Goal: Task Accomplishment & Management: Use online tool/utility

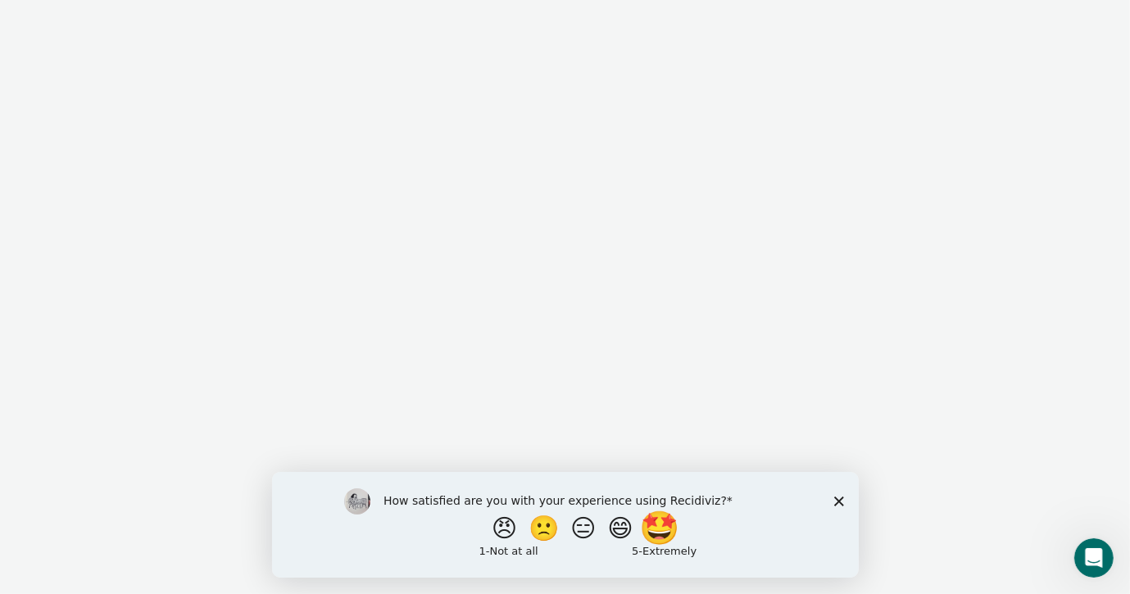
click at [660, 533] on button "🤩" at bounding box center [660, 527] width 44 height 33
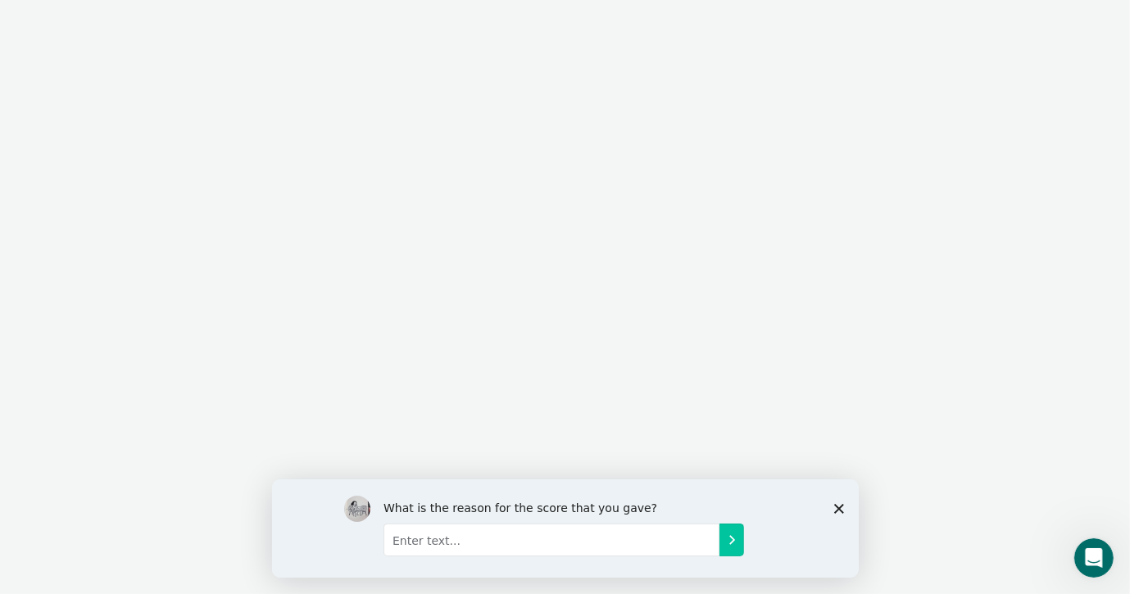
click at [836, 505] on polygon "Close survey" at bounding box center [838, 508] width 10 height 10
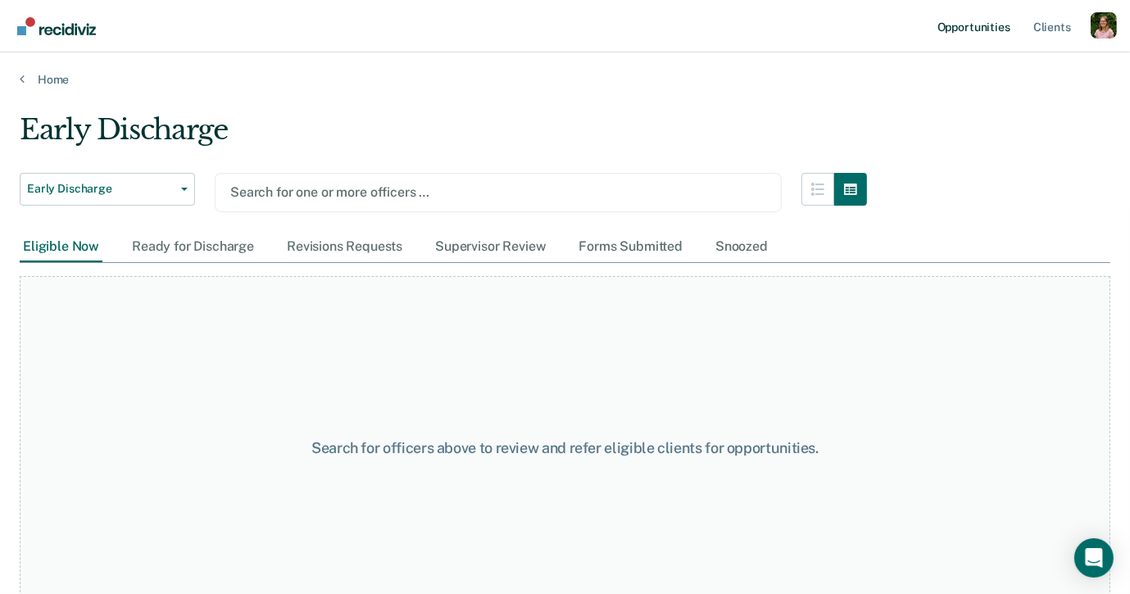
click at [976, 37] on link "Opportunities" at bounding box center [973, 26] width 79 height 52
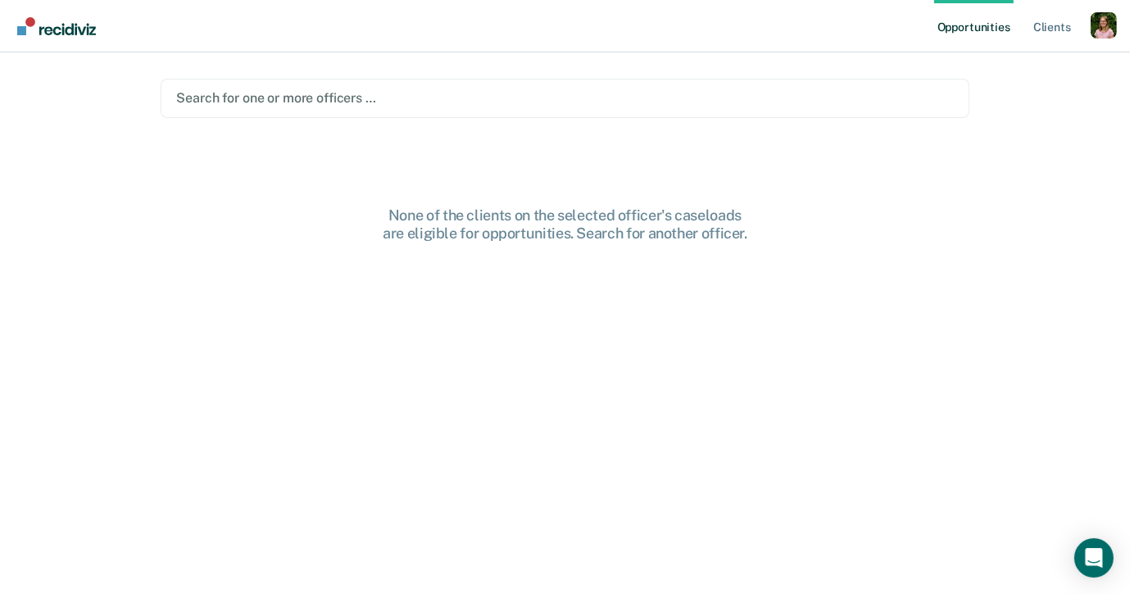
click at [774, 101] on div at bounding box center [564, 97] width 777 height 19
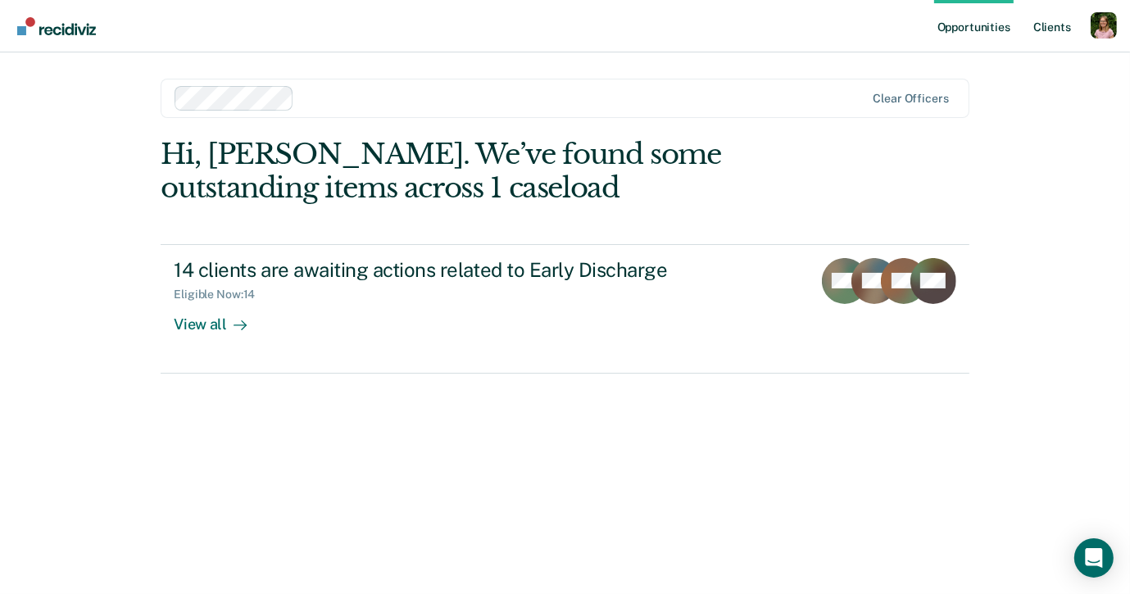
click at [1040, 23] on link "Client s" at bounding box center [1052, 26] width 44 height 52
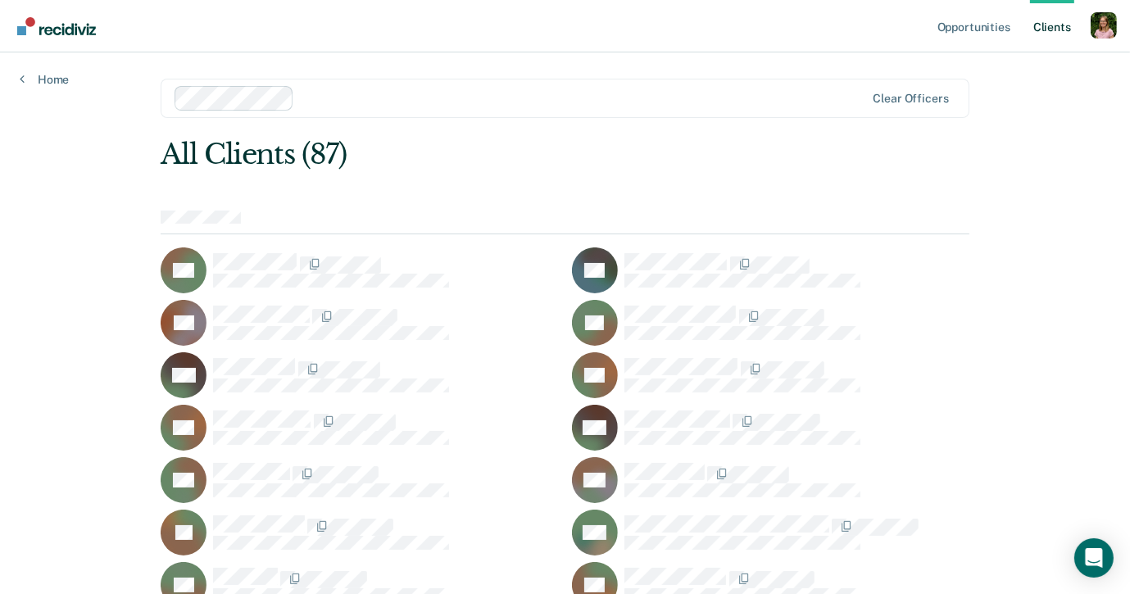
click at [530, 102] on div at bounding box center [583, 97] width 564 height 19
click at [970, 28] on link "Opportunities" at bounding box center [973, 26] width 79 height 52
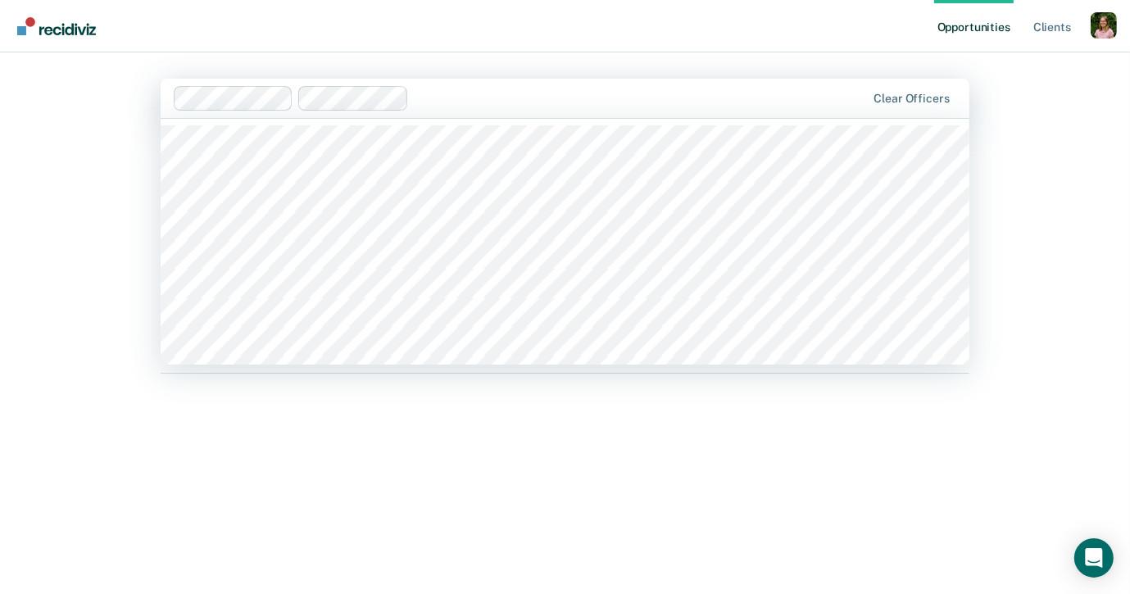
click at [526, 101] on div at bounding box center [640, 97] width 451 height 19
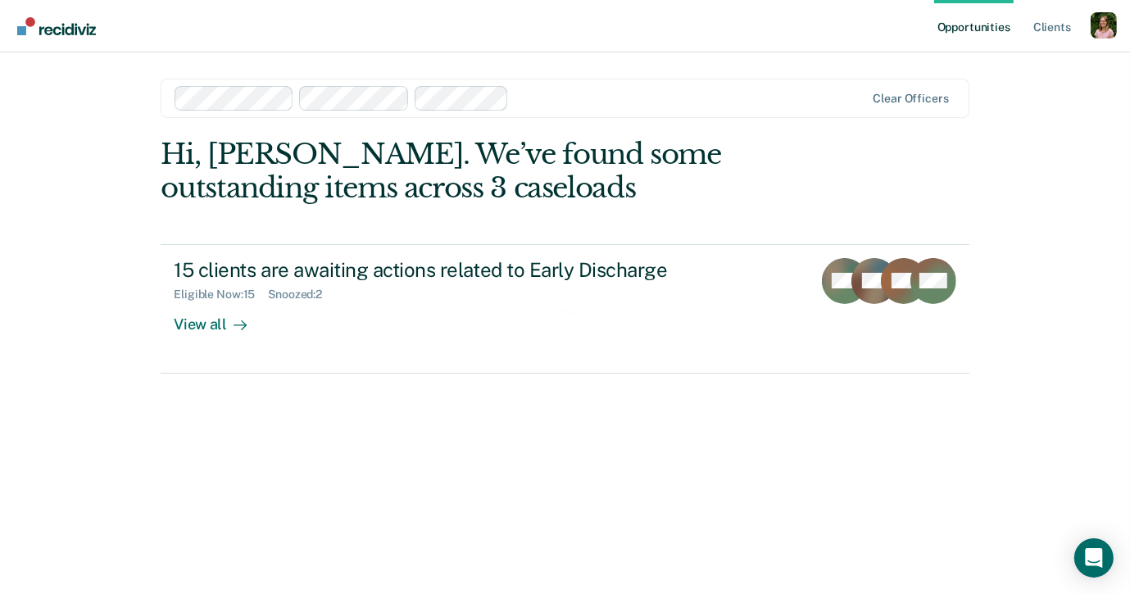
click at [593, 98] on div at bounding box center [690, 97] width 350 height 19
click at [684, 100] on div at bounding box center [750, 97] width 229 height 19
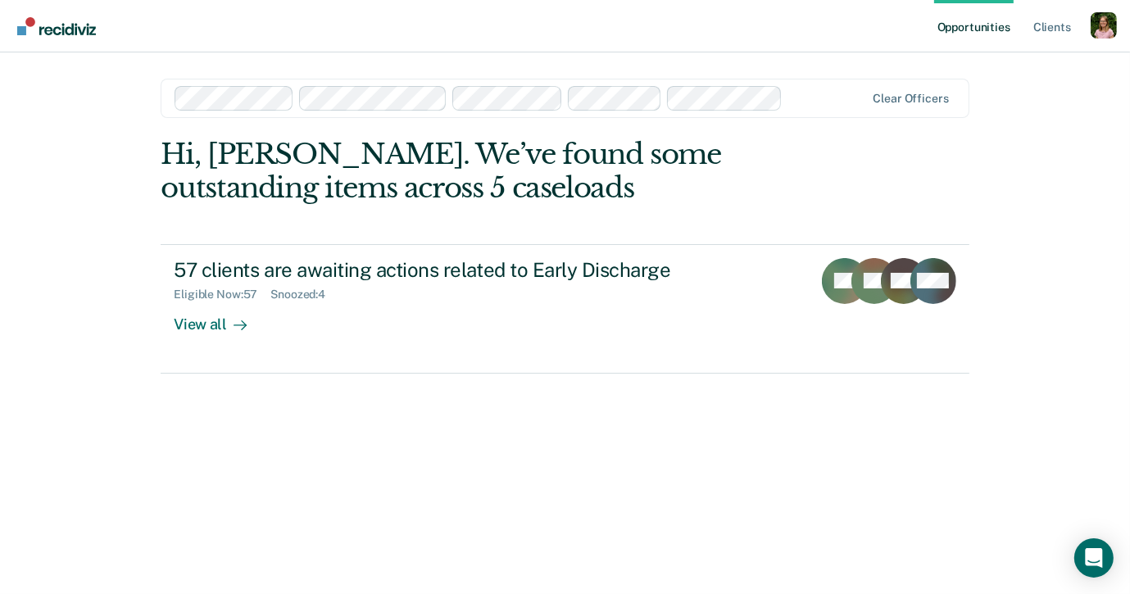
click at [806, 102] on div at bounding box center [826, 97] width 75 height 19
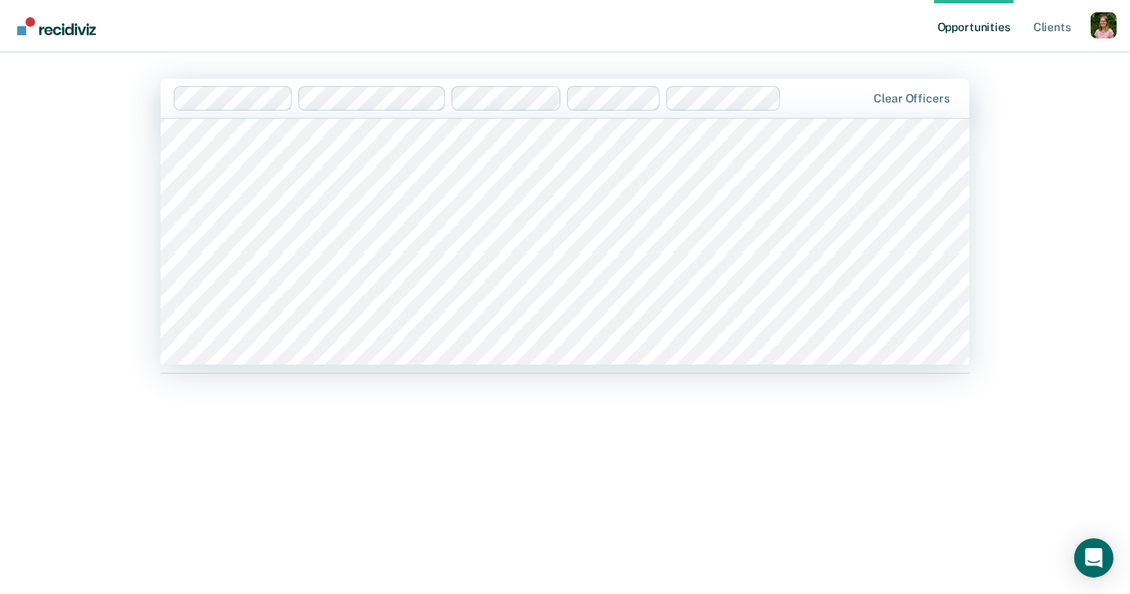
scroll to position [1013, 0]
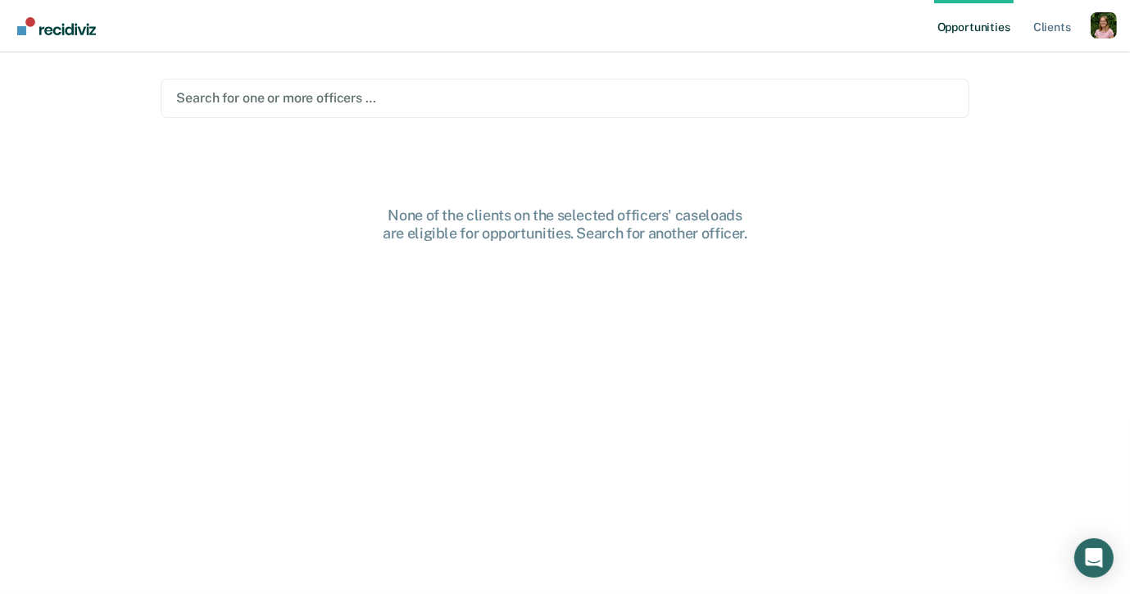
click at [741, 107] on div at bounding box center [564, 97] width 777 height 19
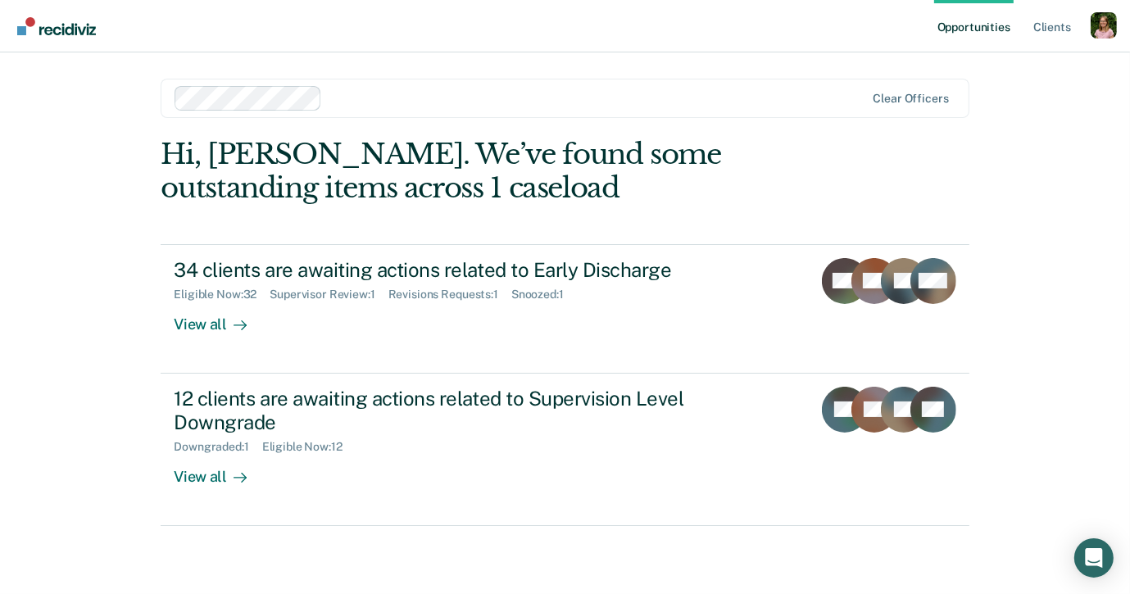
click at [481, 95] on div at bounding box center [597, 97] width 537 height 19
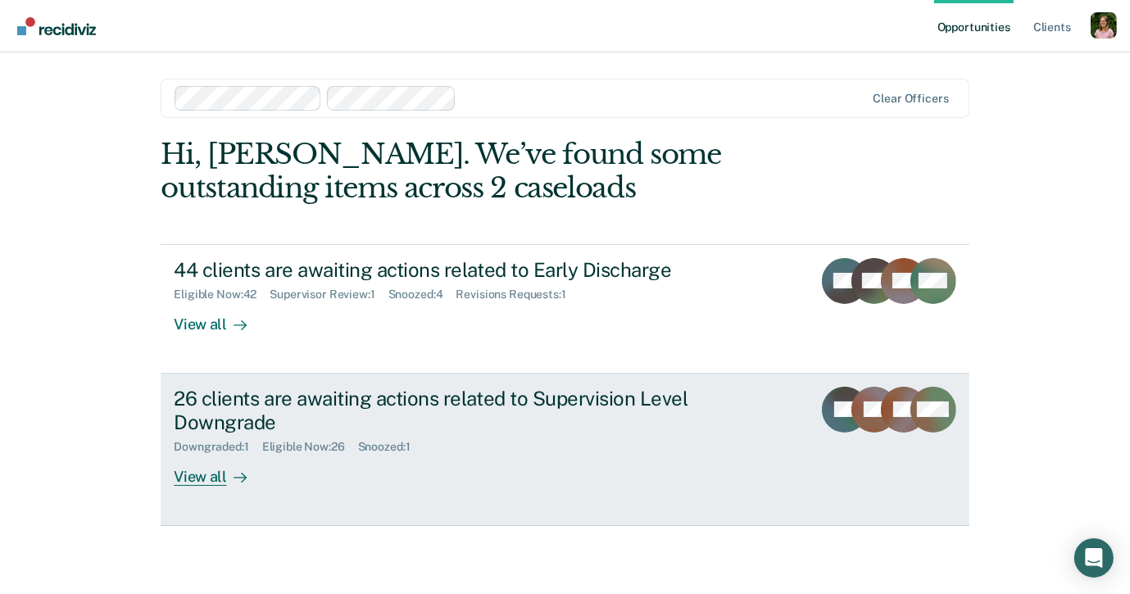
click at [392, 412] on div "26 clients are awaiting actions related to Supervision Level Downgrade" at bounding box center [461, 411] width 575 height 48
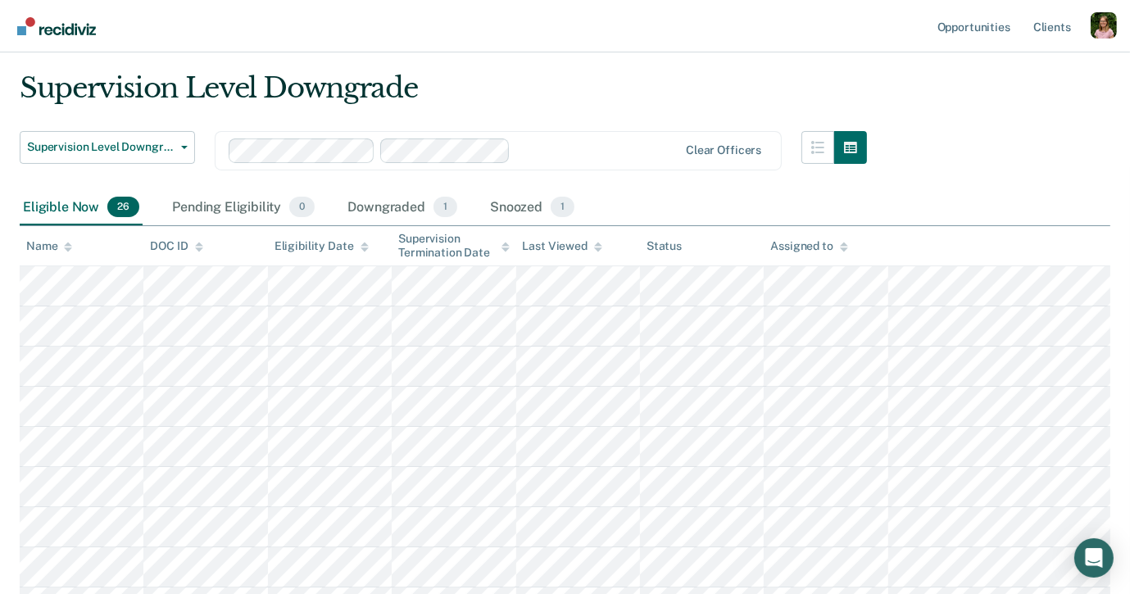
scroll to position [65, 0]
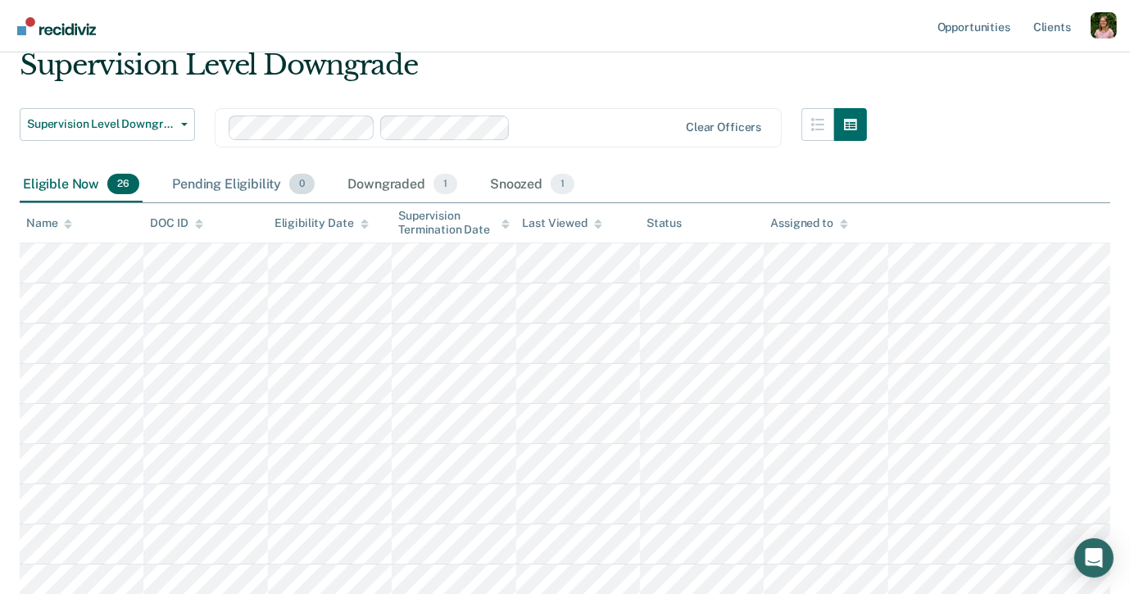
click at [209, 178] on div "Pending Eligibility 0" at bounding box center [243, 185] width 149 height 36
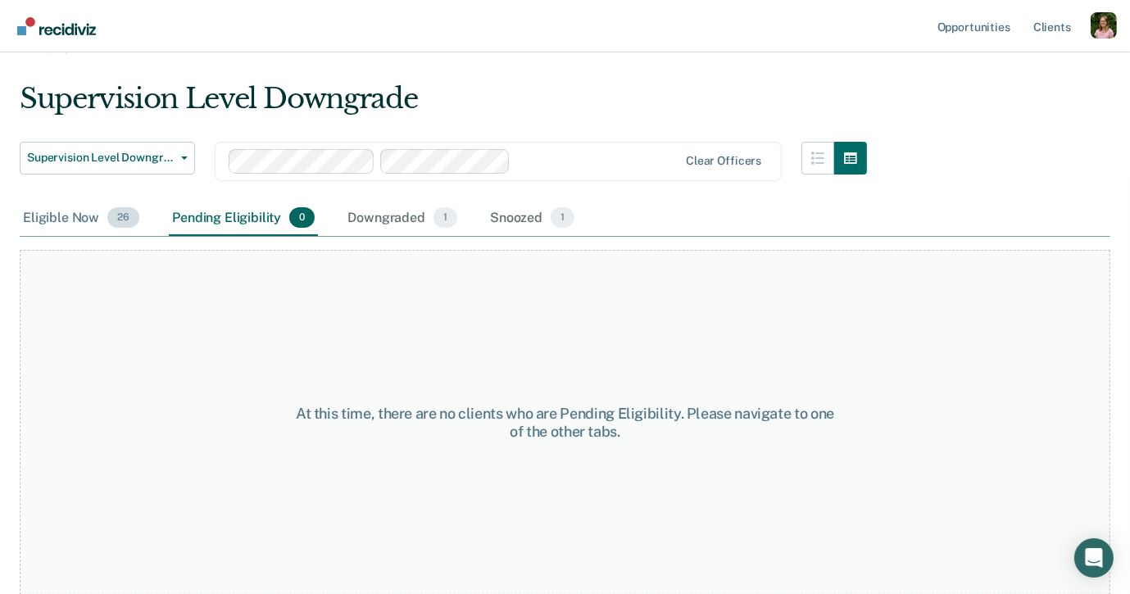
click at [82, 211] on div "Eligible Now 26" at bounding box center [81, 219] width 123 height 36
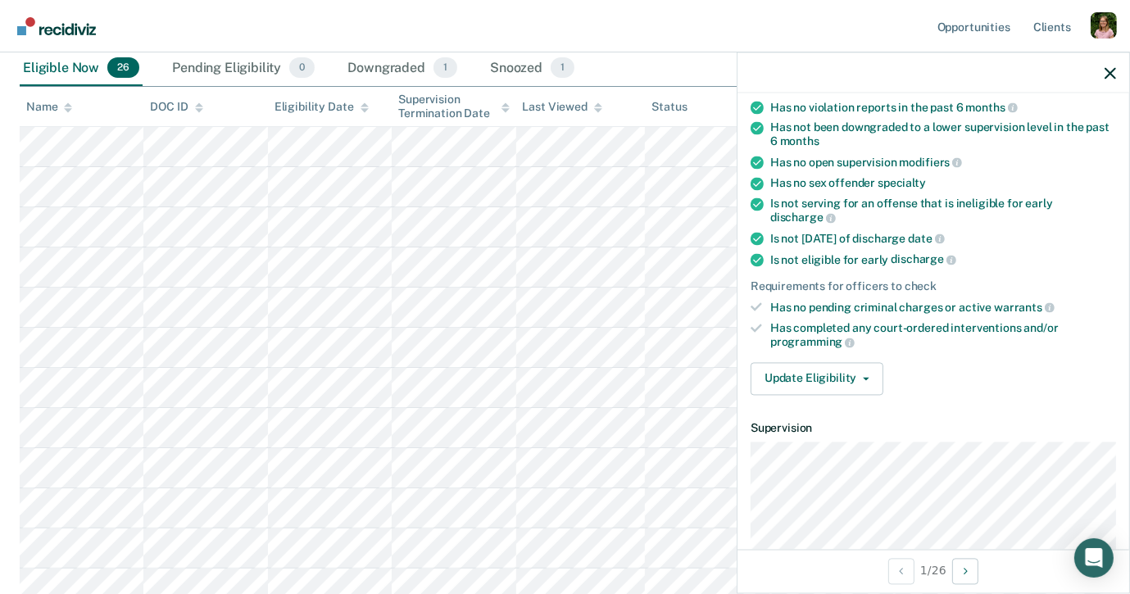
scroll to position [189, 0]
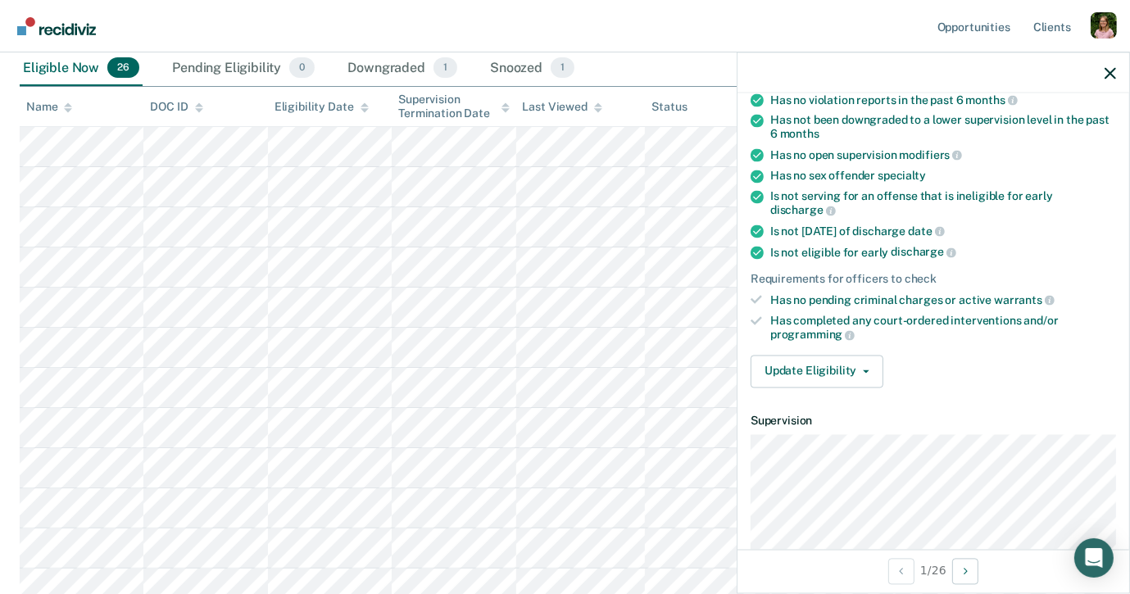
click at [836, 335] on div "Requirements validated by data from ICON Is on supervision level 2 90 days have…" at bounding box center [933, 202] width 392 height 397
click at [836, 355] on button "Update Eligibility" at bounding box center [816, 371] width 133 height 33
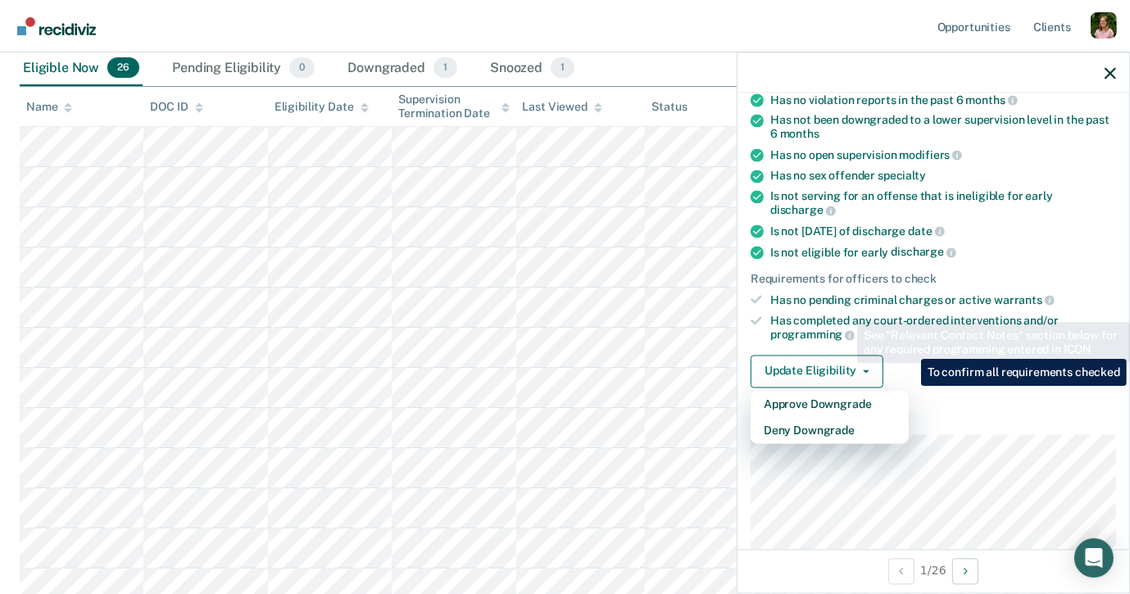
click at [848, 314] on div "Has completed any court-ordered interventions and/or programming" at bounding box center [943, 328] width 346 height 28
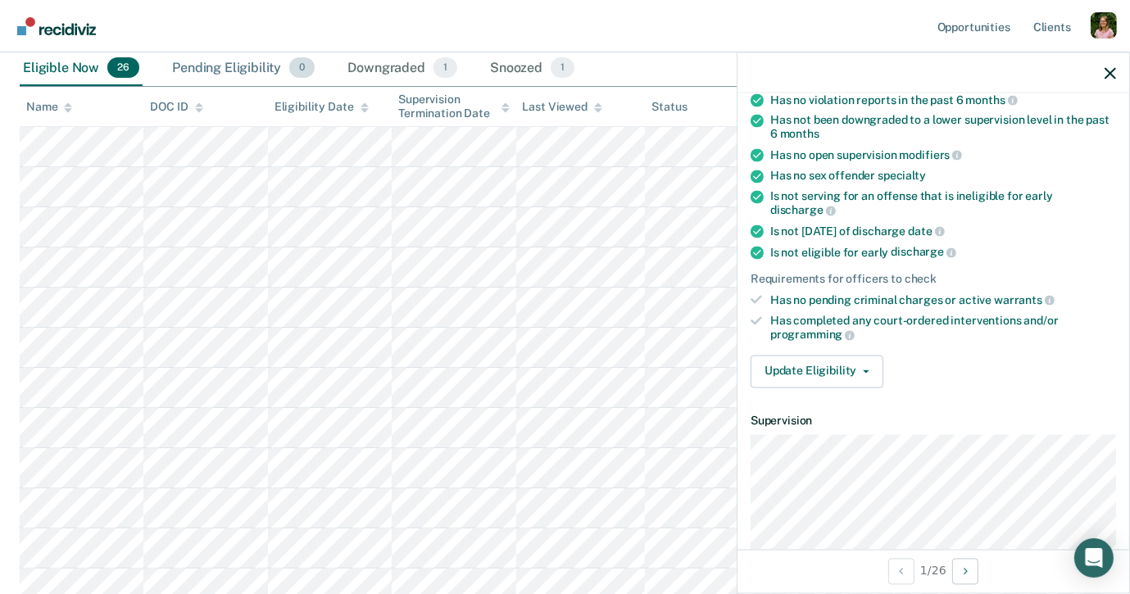
click at [244, 64] on div "Pending Eligibility 0" at bounding box center [243, 69] width 149 height 36
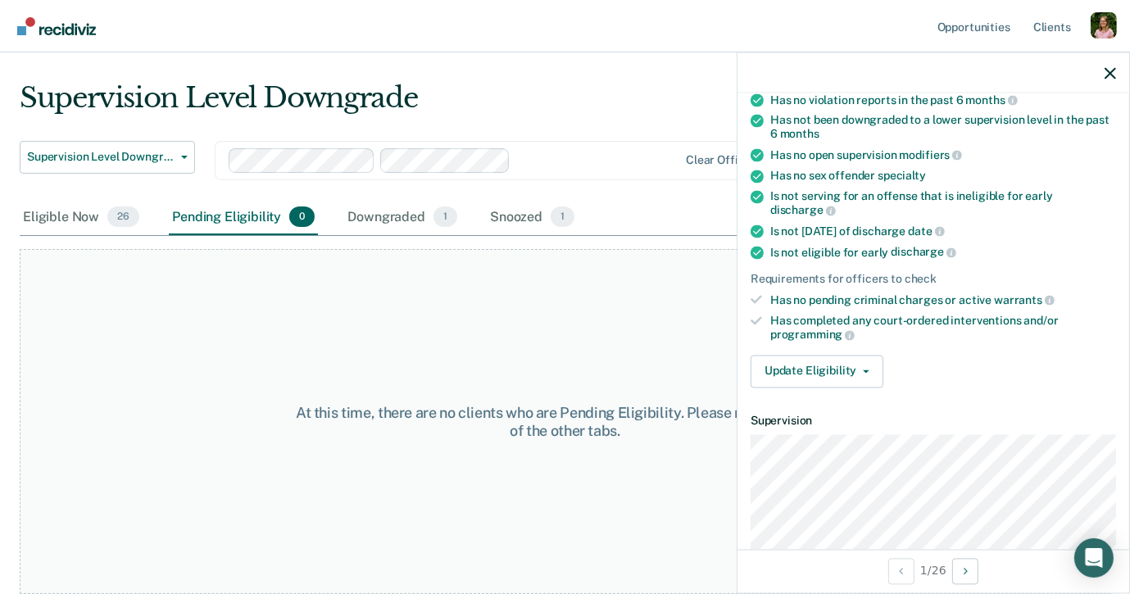
scroll to position [31, 0]
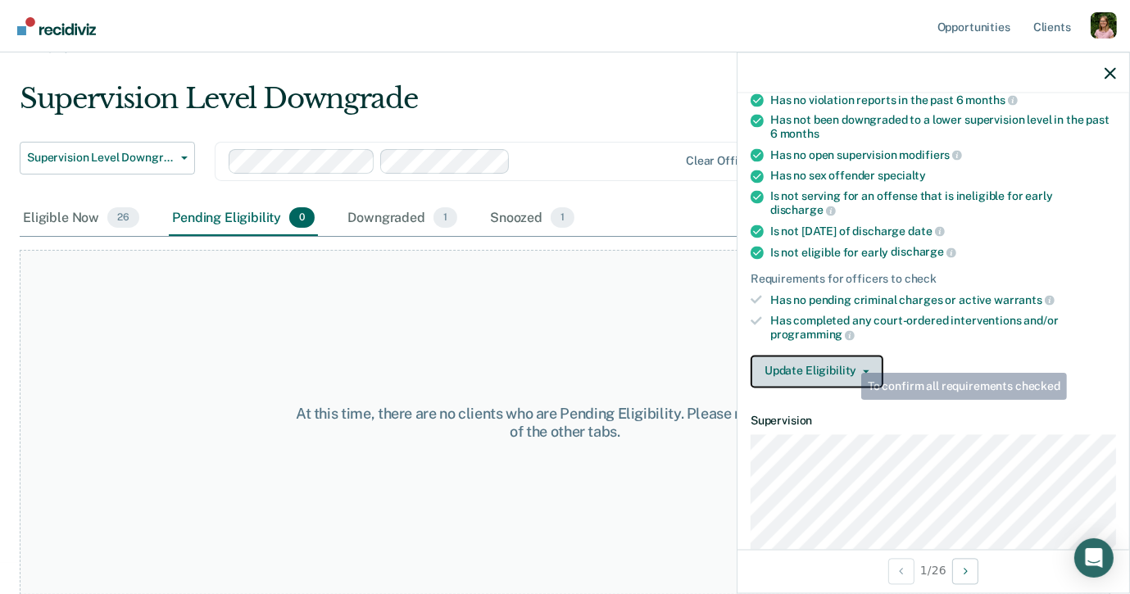
click at [849, 355] on button "Update Eligibility" at bounding box center [816, 371] width 133 height 33
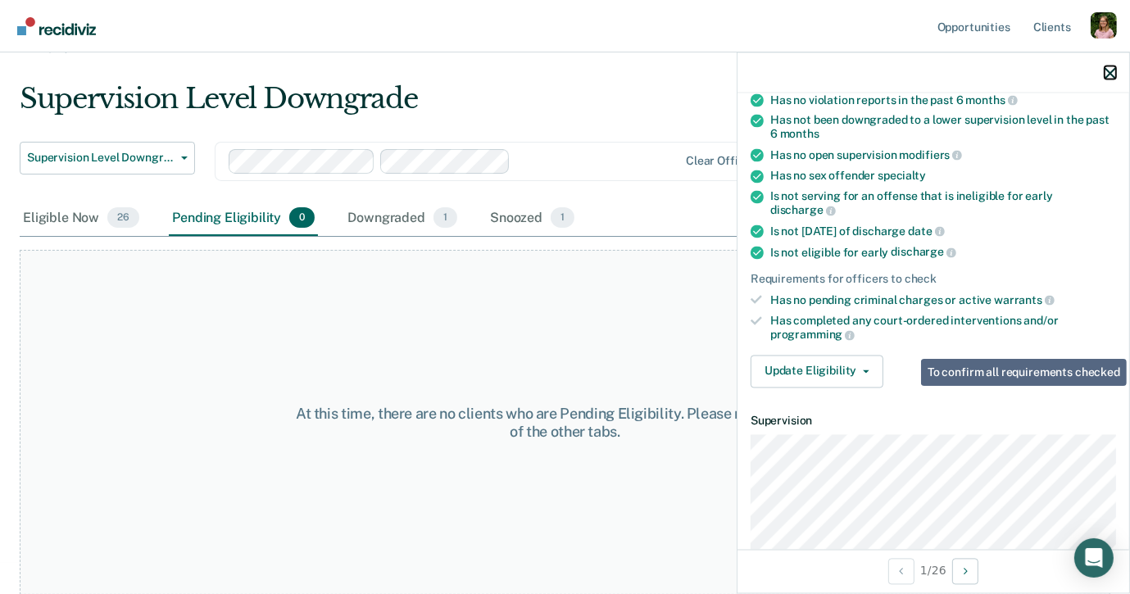
click at [1110, 77] on icon "button" at bounding box center [1109, 72] width 11 height 11
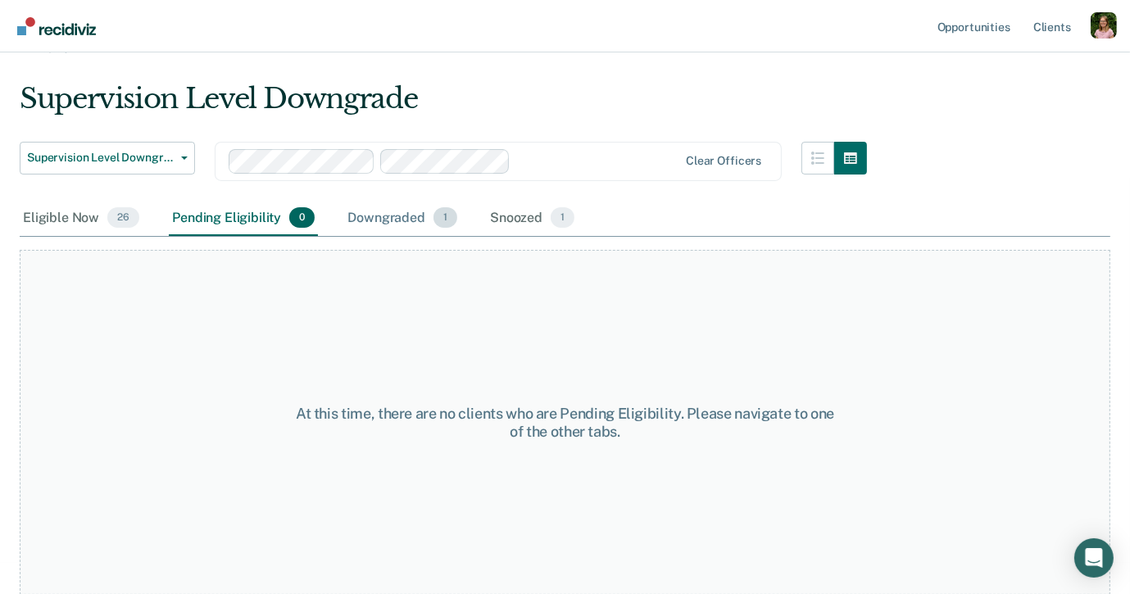
click at [394, 211] on div "Downgraded 1" at bounding box center [402, 219] width 116 height 36
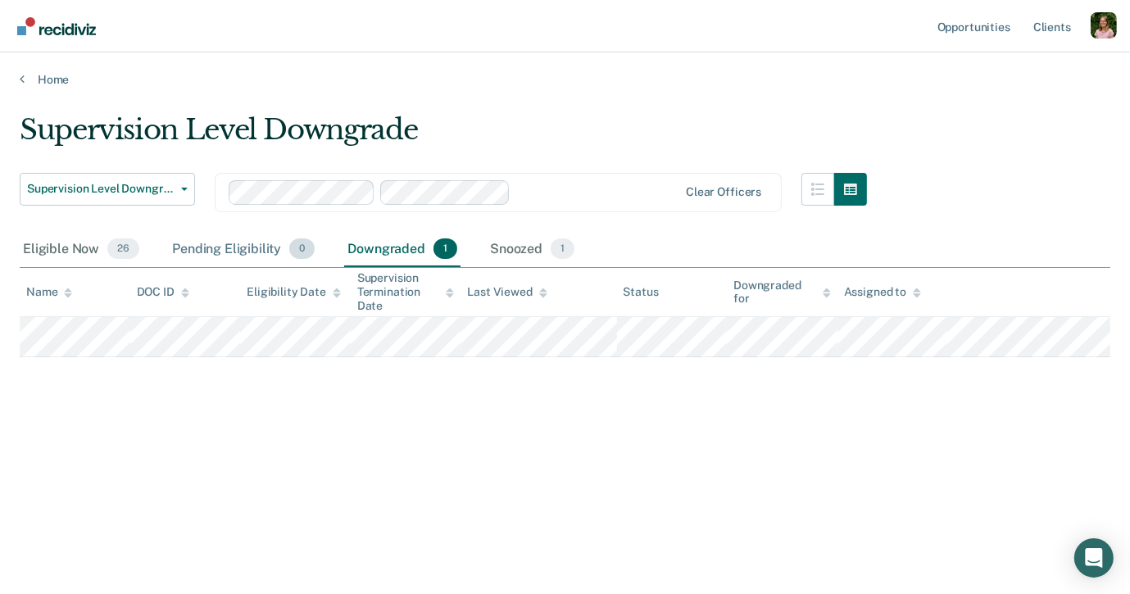
click at [266, 246] on div "Pending Eligibility 0" at bounding box center [243, 250] width 149 height 36
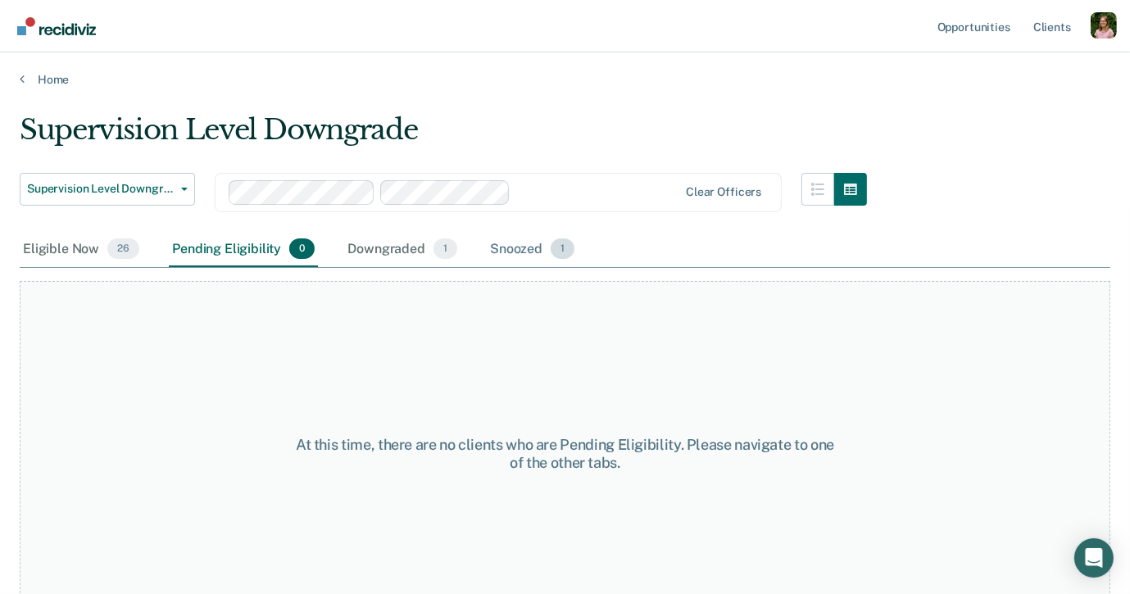
click at [488, 245] on div "Snoozed 1" at bounding box center [532, 250] width 91 height 36
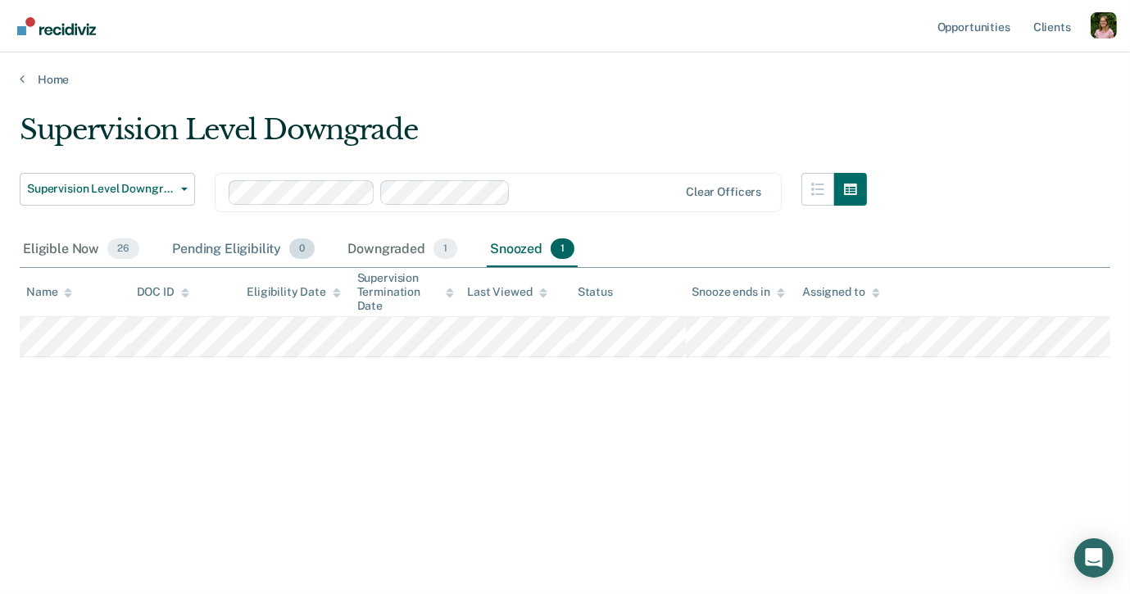
click at [250, 250] on div "Pending Eligibility 0" at bounding box center [243, 250] width 149 height 36
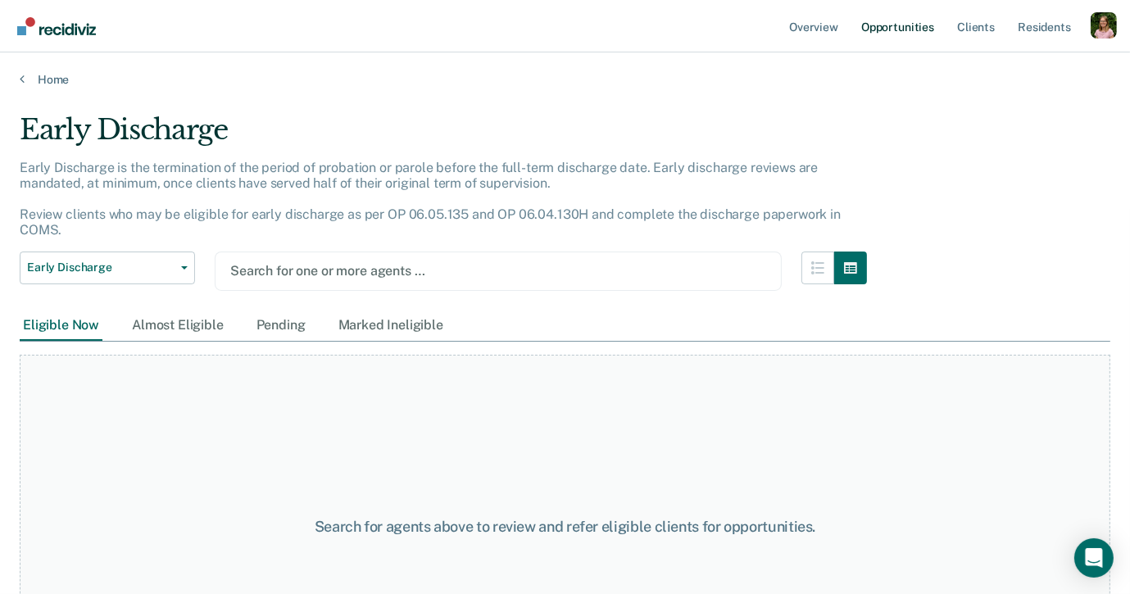
click at [876, 23] on link "Opportunities" at bounding box center [897, 26] width 79 height 52
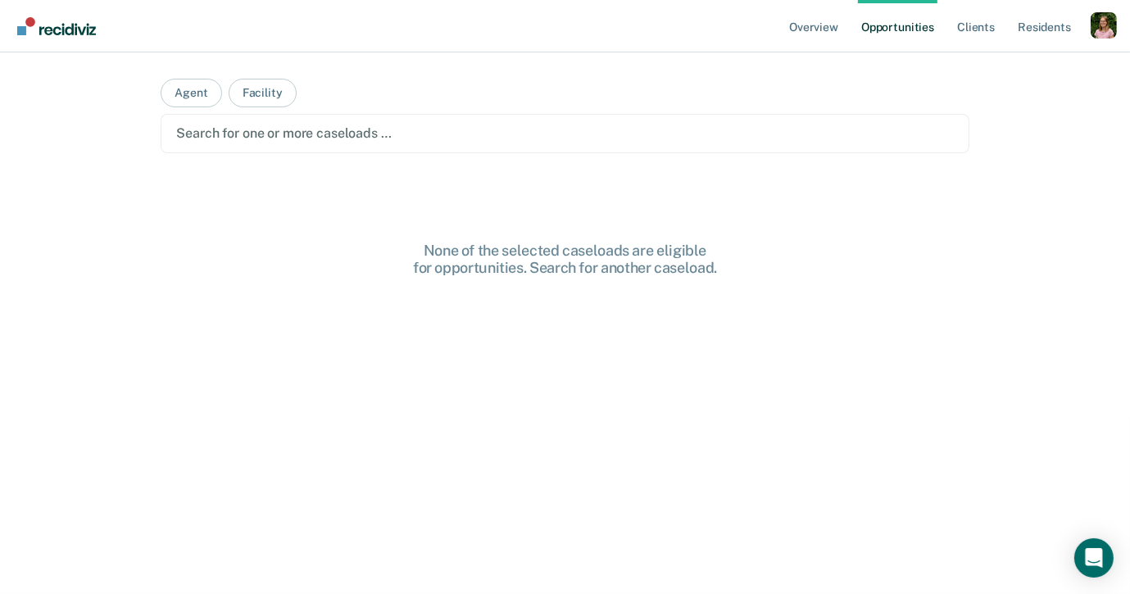
click at [415, 137] on div at bounding box center [564, 133] width 777 height 19
click at [204, 104] on button "Agent" at bounding box center [191, 93] width 61 height 29
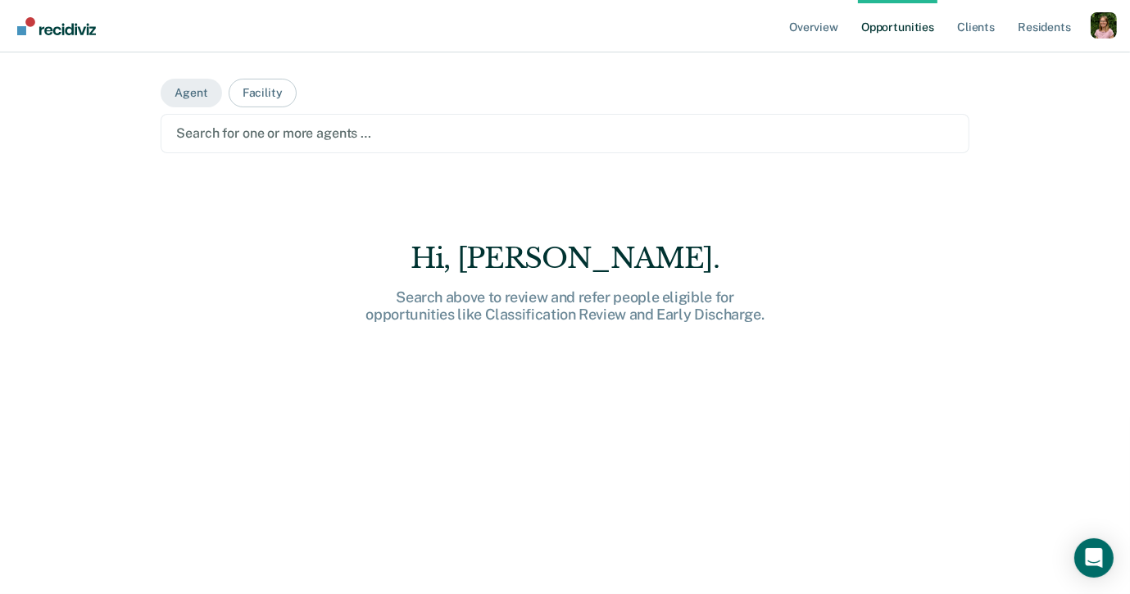
click at [446, 144] on div "Search for one or more agents …" at bounding box center [565, 133] width 808 height 39
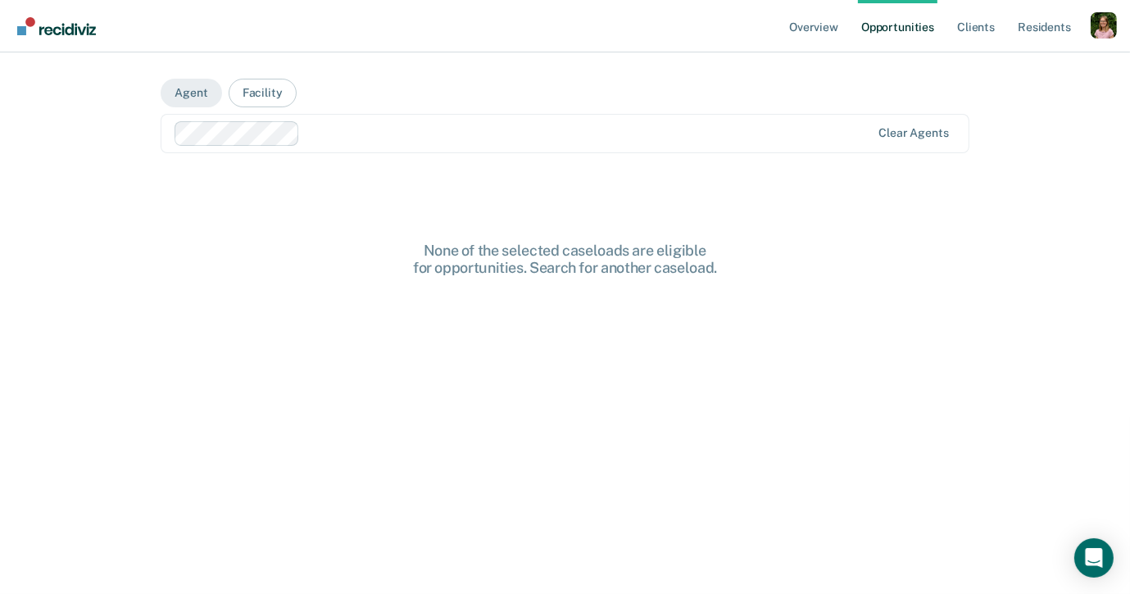
click at [481, 146] on div "Clear agents" at bounding box center [565, 133] width 808 height 39
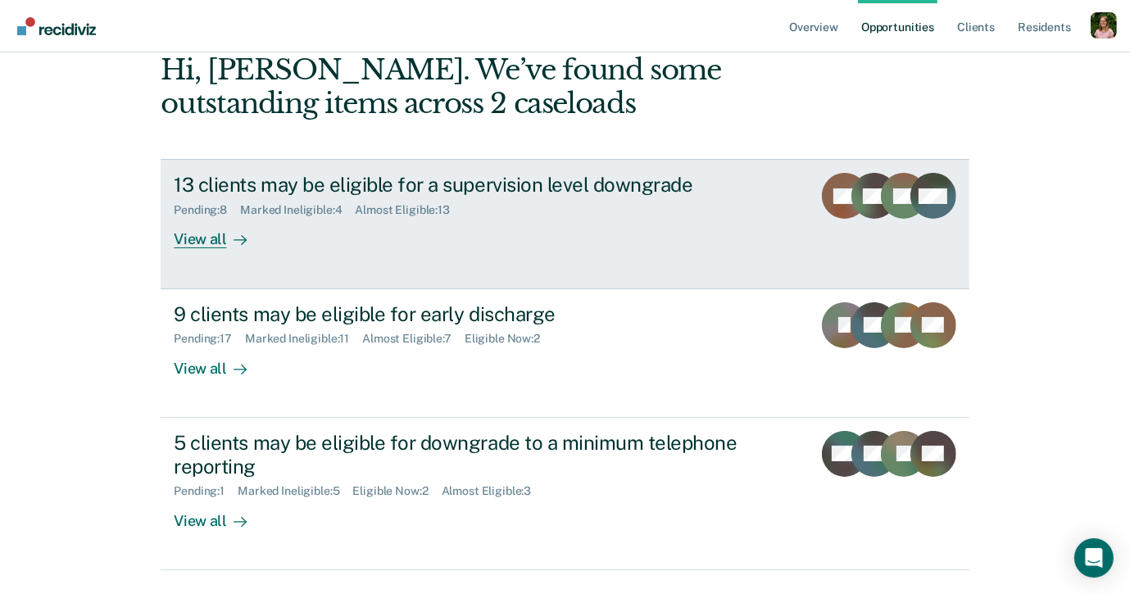
scroll to position [161, 0]
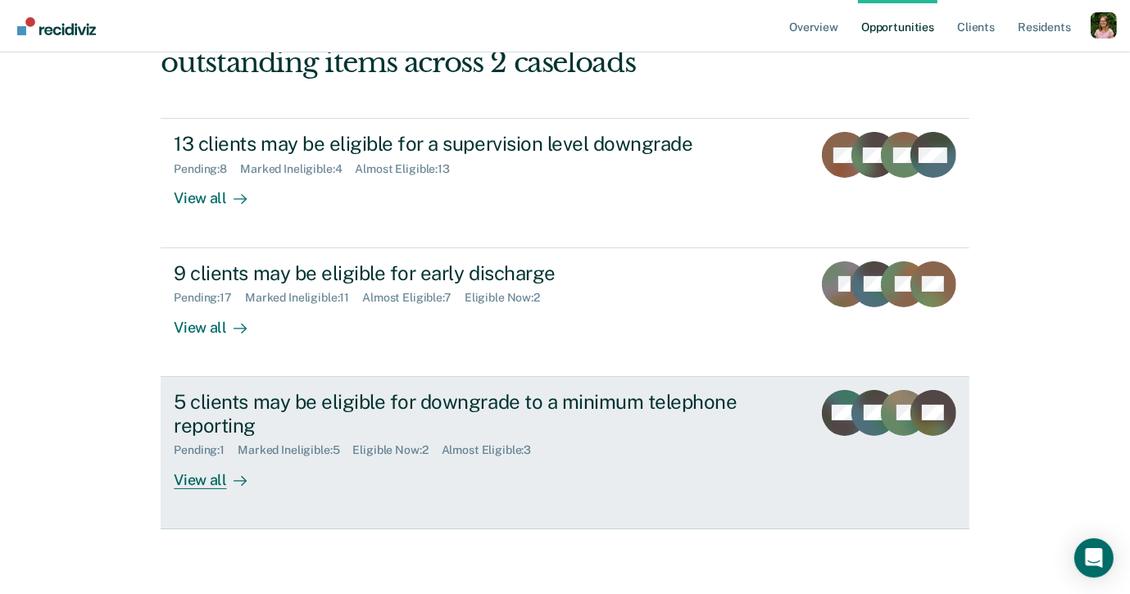
click at [437, 385] on link "5 clients may be eligible for downgrade to a minimum telephone reporting Pendin…" at bounding box center [565, 453] width 808 height 152
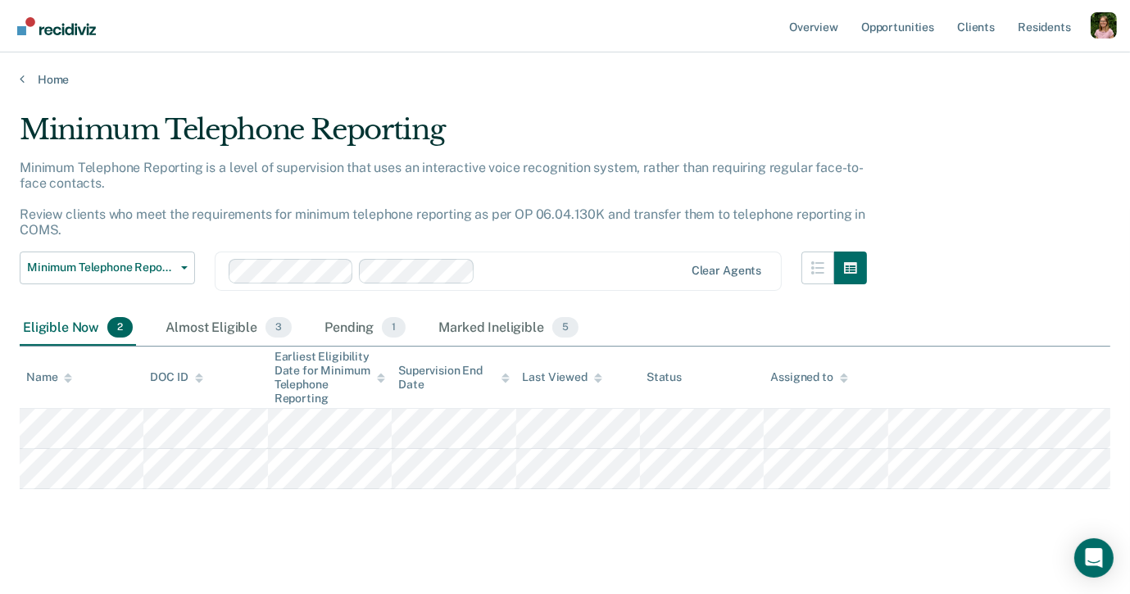
scroll to position [12, 0]
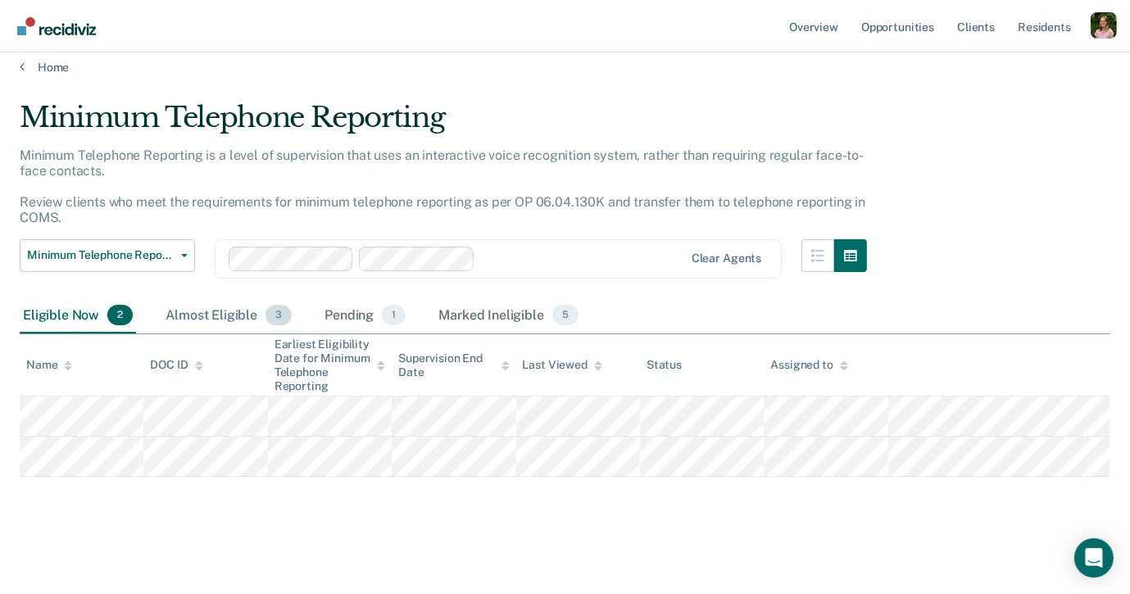
click at [228, 311] on div "Almost Eligible 3" at bounding box center [228, 316] width 133 height 36
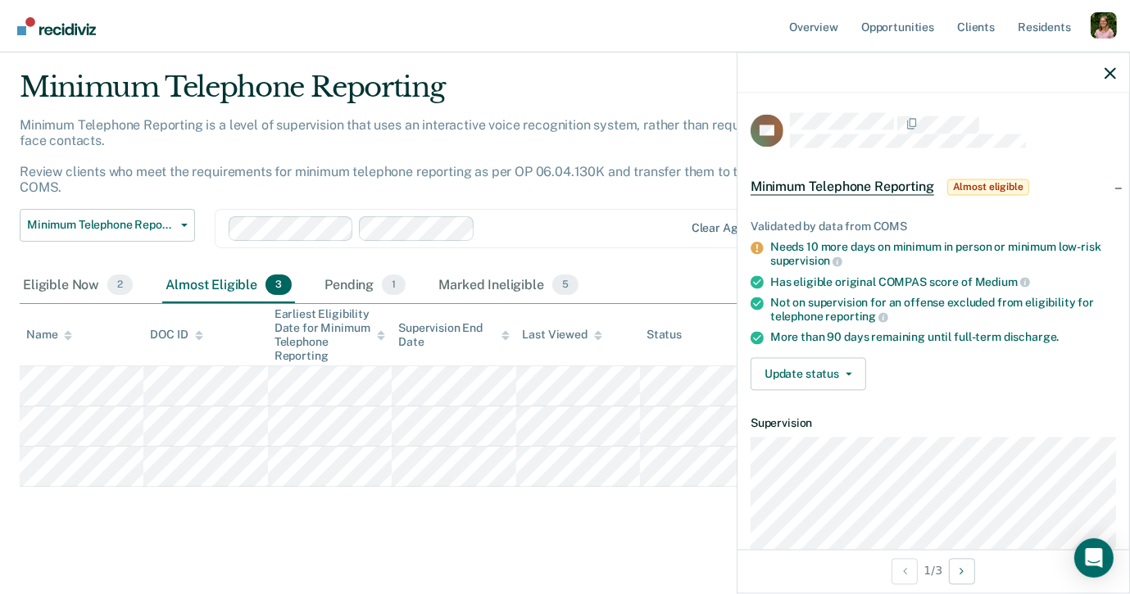
scroll to position [52, 0]
